Goal: Information Seeking & Learning: Learn about a topic

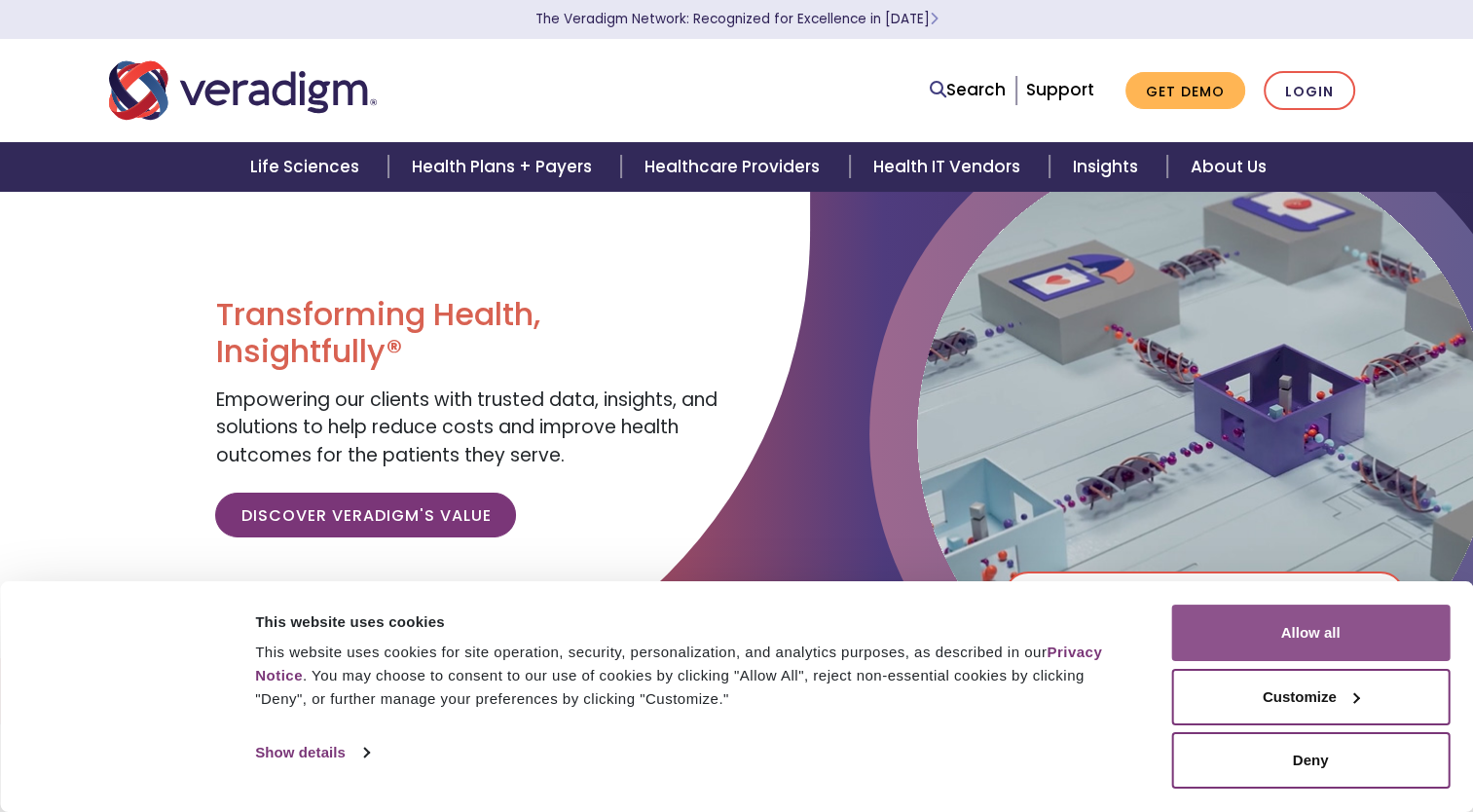
click at [1351, 637] on button "Allow all" at bounding box center [1310, 632] width 278 height 56
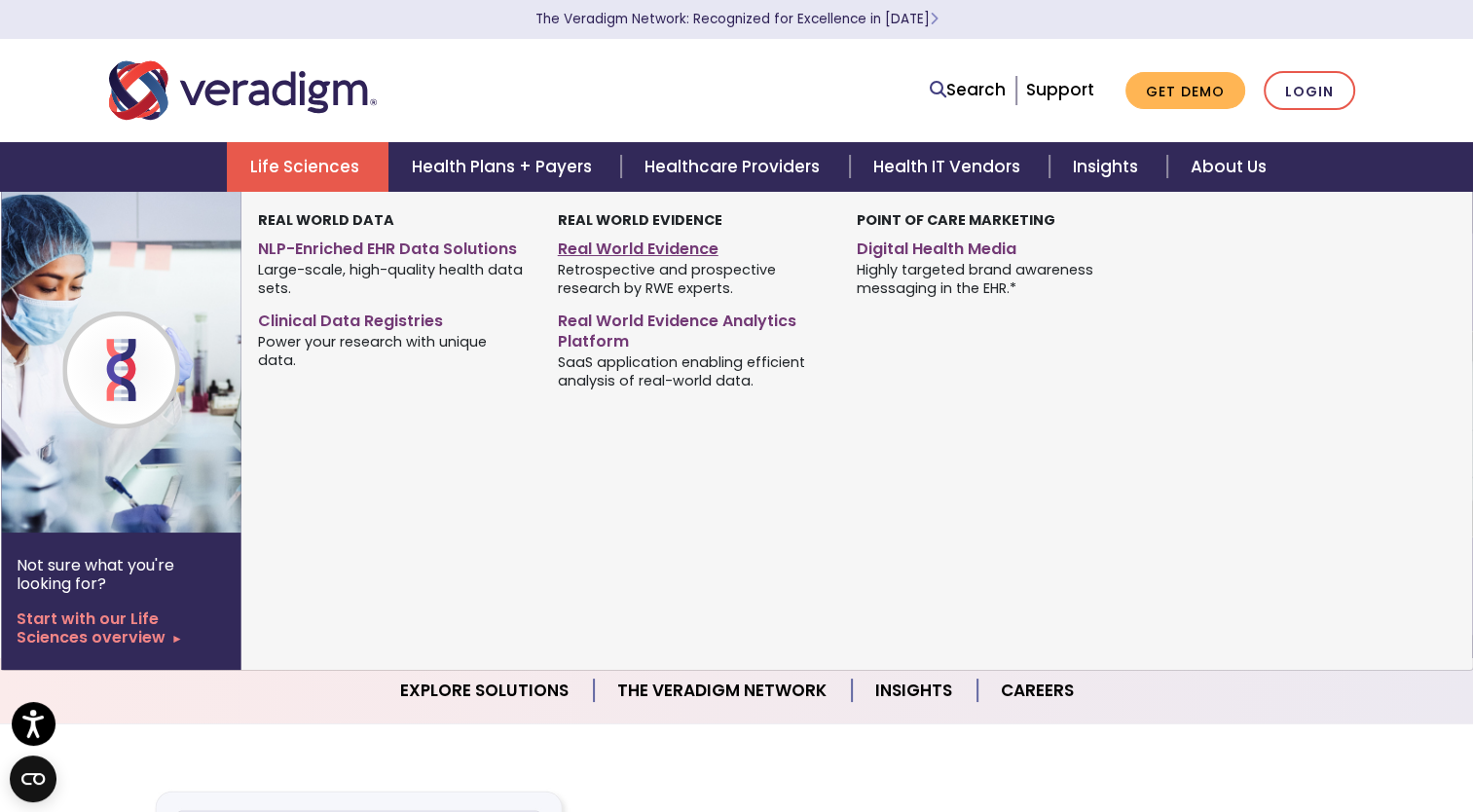
click at [682, 251] on link "Real World Evidence" at bounding box center [692, 245] width 270 height 29
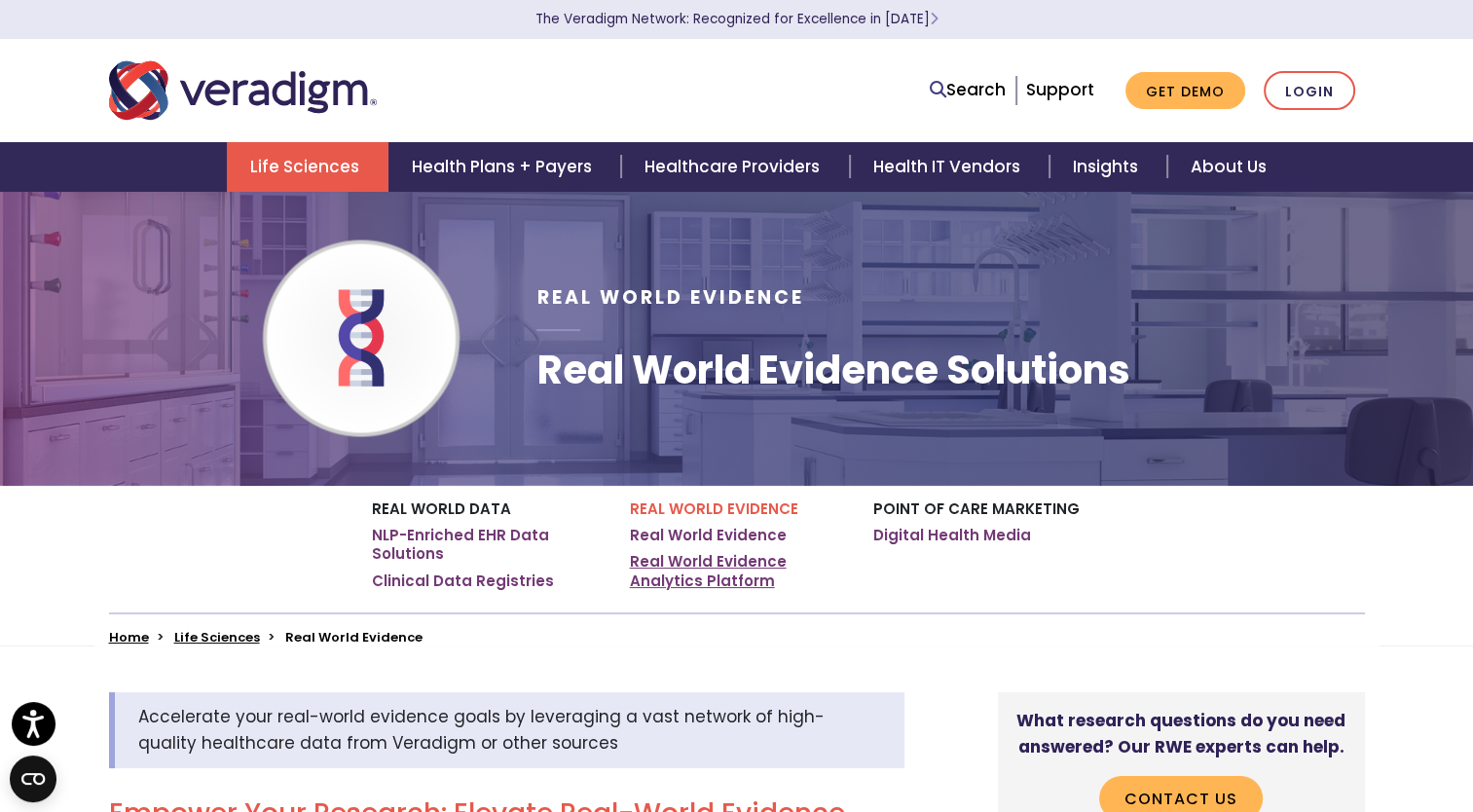
click at [707, 563] on link "Real World Evidence Analytics Platform" at bounding box center [737, 571] width 215 height 38
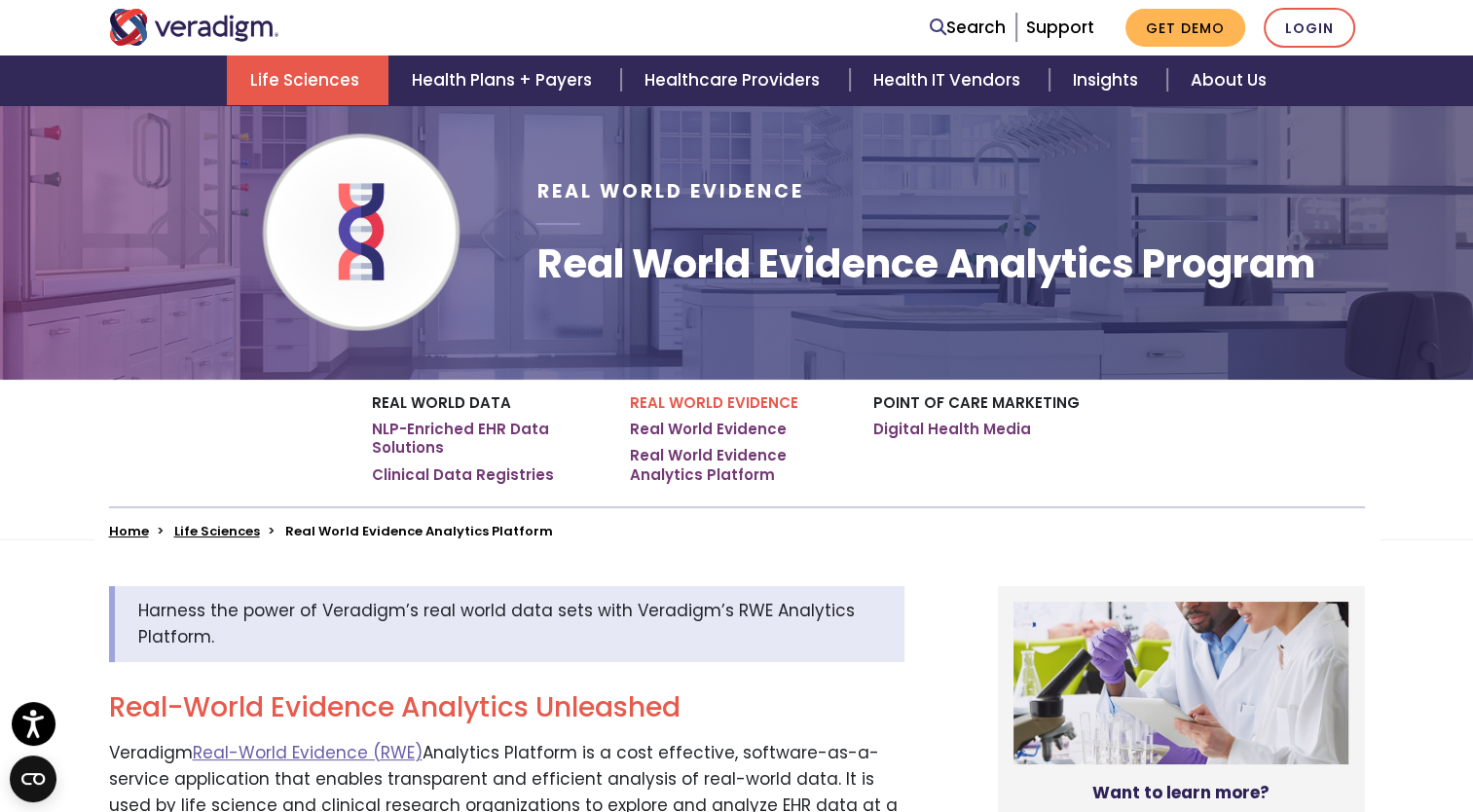
scroll to position [97, 0]
